Goal: Information Seeking & Learning: Learn about a topic

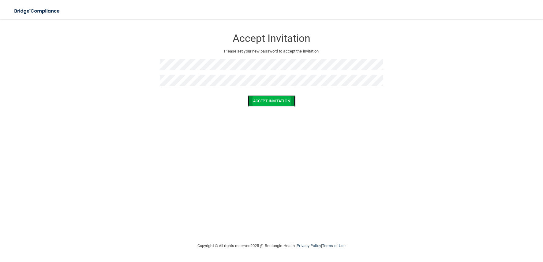
click at [278, 103] on button "Accept Invitation" at bounding box center [271, 100] width 47 height 11
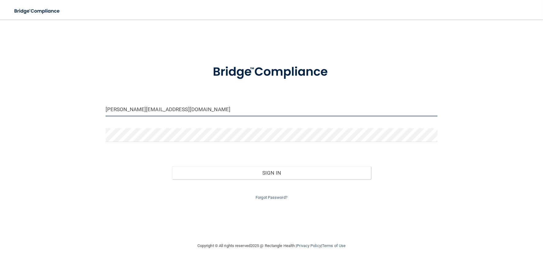
drag, startPoint x: 177, startPoint y: 108, endPoint x: 88, endPoint y: 113, distance: 89.2
click at [88, 113] on div "[PERSON_NAME][EMAIL_ADDRESS][DOMAIN_NAME] Invalid email/password. You don't hav…" at bounding box center [271, 131] width 518 height 211
type input "[PERSON_NAME][EMAIL_ADDRESS][DOMAIN_NAME]"
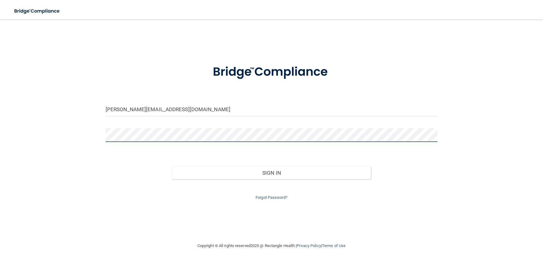
click at [90, 141] on div "[PERSON_NAME][EMAIL_ADDRESS][DOMAIN_NAME] Invalid email/password. You don't hav…" at bounding box center [271, 131] width 518 height 211
click at [172, 166] on button "Sign In" at bounding box center [271, 172] width 199 height 13
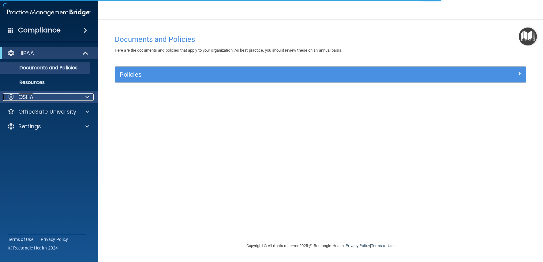
click at [42, 98] on div "OSHA" at bounding box center [41, 97] width 76 height 7
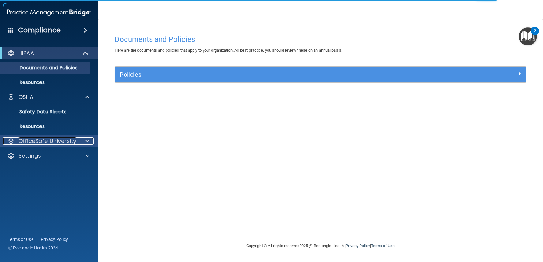
click at [55, 138] on p "OfficeSafe University" at bounding box center [47, 141] width 58 height 7
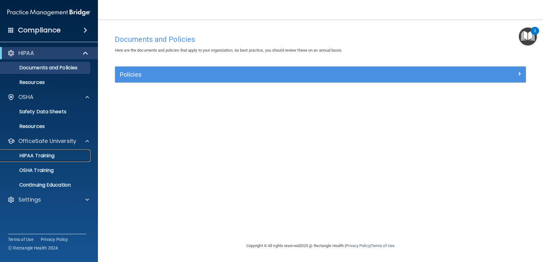
click at [40, 154] on p "HIPAA Training" at bounding box center [29, 156] width 50 height 6
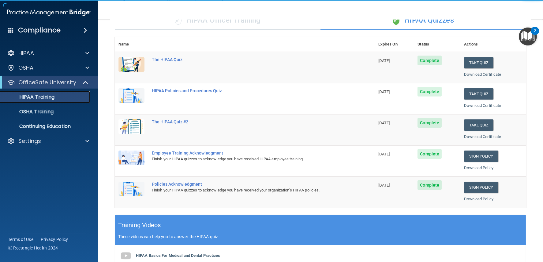
scroll to position [68, 0]
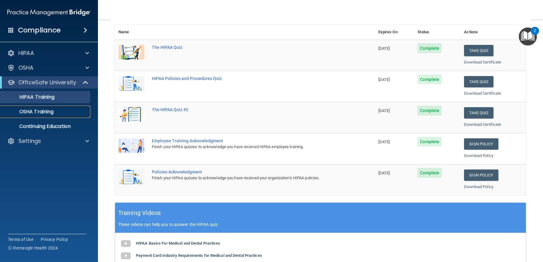
click at [28, 112] on p "OSHA Training" at bounding box center [29, 112] width 50 height 6
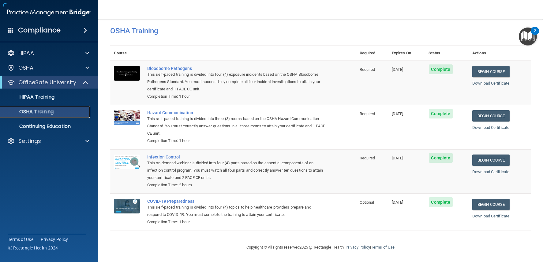
scroll to position [8, 0]
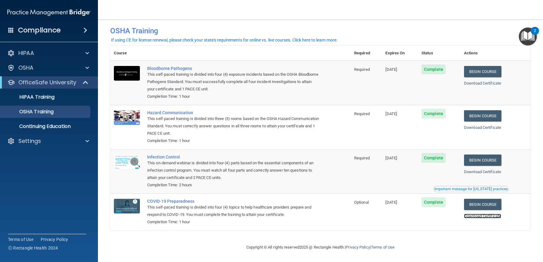
click at [496, 216] on link "Download Certificate" at bounding box center [482, 216] width 37 height 5
click at [46, 94] on p "HIPAA Training" at bounding box center [29, 97] width 50 height 6
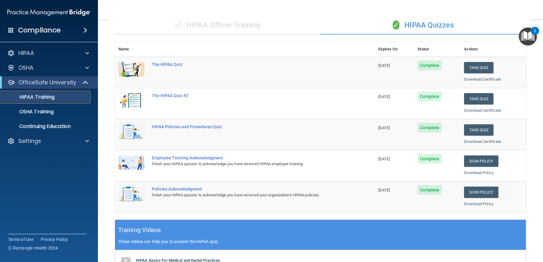
scroll to position [27, 0]
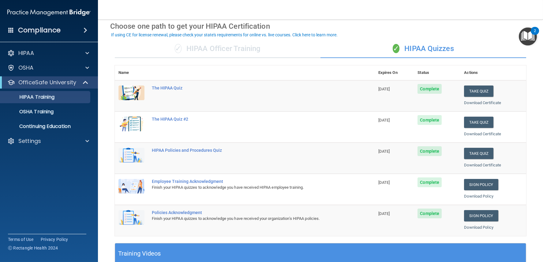
click at [207, 46] on div "✓ HIPAA Officer Training" at bounding box center [218, 49] width 206 height 18
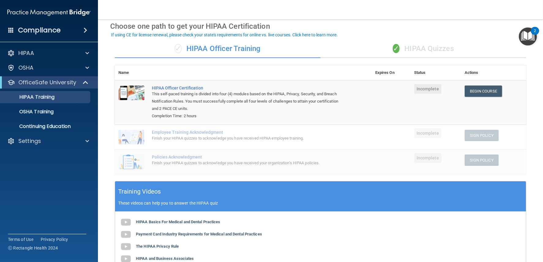
click at [428, 49] on div "✓ HIPAA Quizzes" at bounding box center [423, 49] width 206 height 18
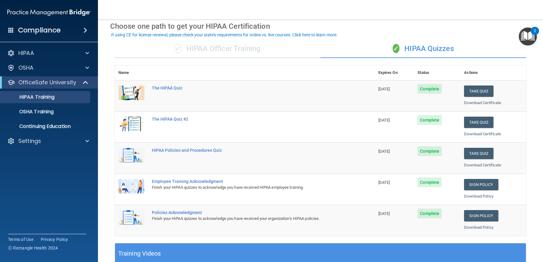
click at [232, 52] on div "✓ HIPAA Officer Training" at bounding box center [218, 49] width 206 height 18
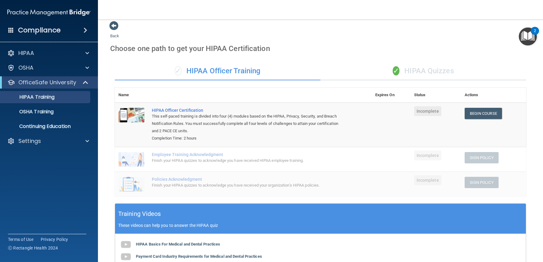
scroll to position [0, 0]
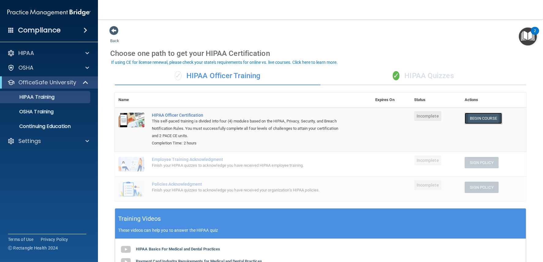
click at [471, 113] on link "Begin Course" at bounding box center [482, 118] width 37 height 11
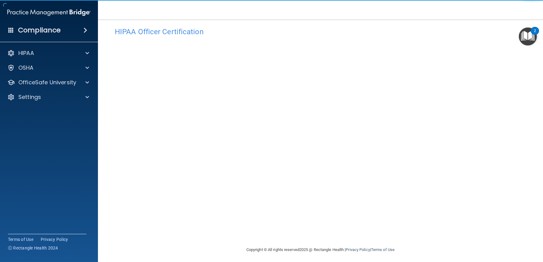
scroll to position [10, 0]
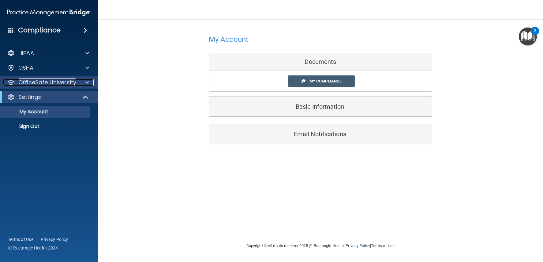
click at [44, 82] on p "OfficeSafe University" at bounding box center [47, 82] width 58 height 7
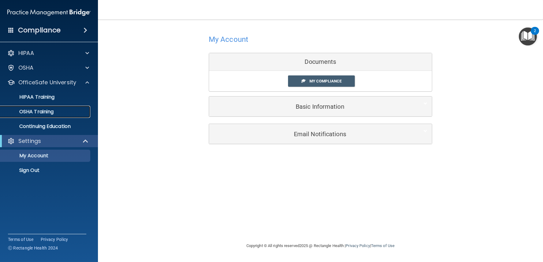
click at [53, 109] on p "OSHA Training" at bounding box center [29, 112] width 50 height 6
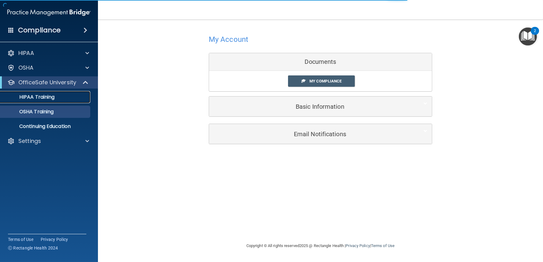
click at [53, 97] on p "HIPAA Training" at bounding box center [29, 97] width 50 height 6
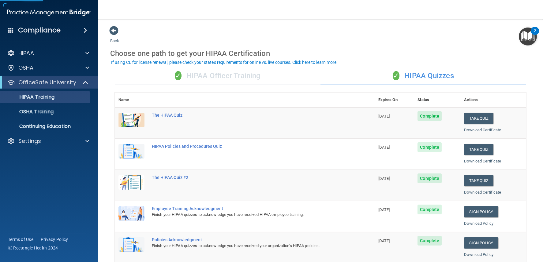
click at [205, 73] on div "✓ HIPAA Officer Training" at bounding box center [218, 76] width 206 height 18
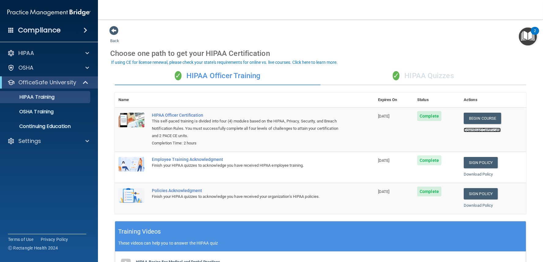
click at [471, 129] on link "Download Certificate" at bounding box center [481, 130] width 37 height 5
